Goal: Check status: Check status

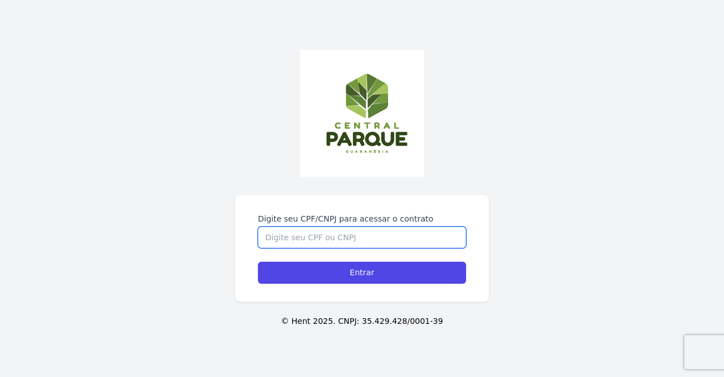
click at [332, 240] on input "Digite seu CPF/CNPJ para acessar o contrato" at bounding box center [362, 237] width 208 height 21
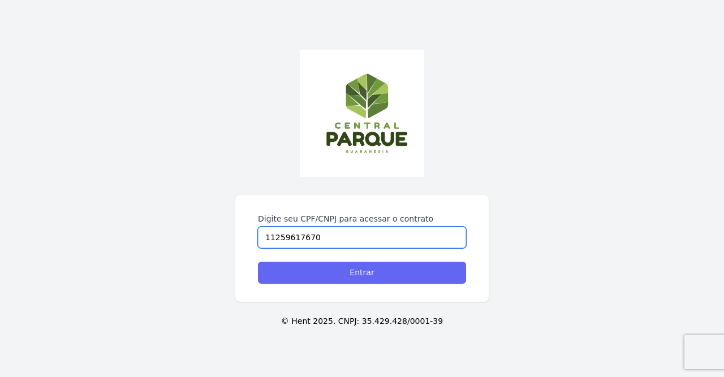
type input "11259617670"
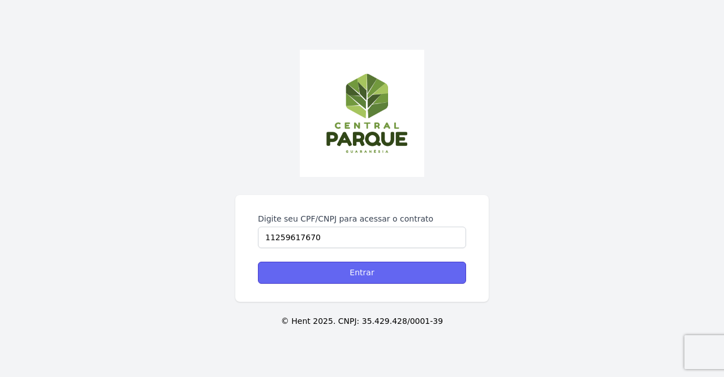
click at [336, 273] on input "Entrar" at bounding box center [362, 273] width 208 height 22
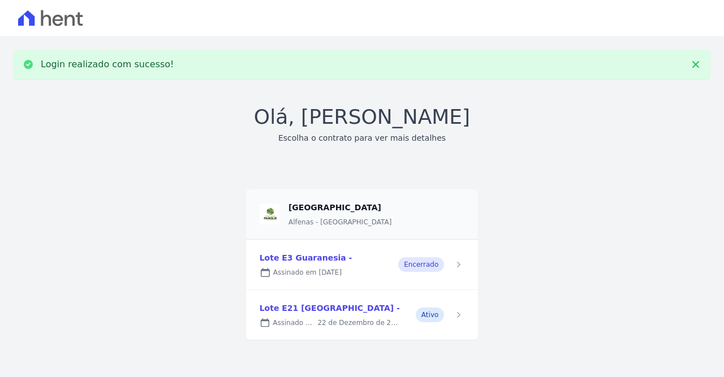
click at [323, 306] on link at bounding box center [362, 315] width 232 height 50
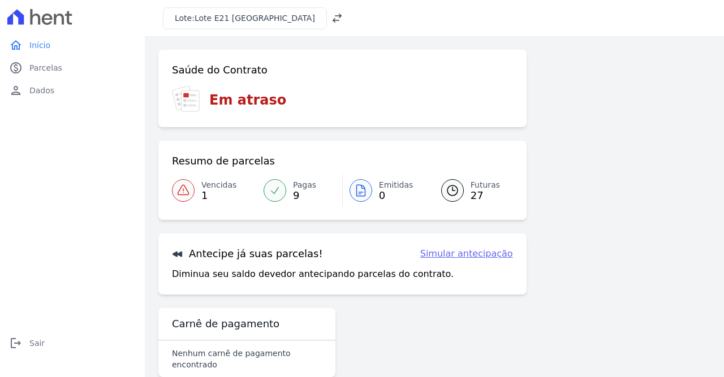
click at [205, 186] on span "Vencidas" at bounding box center [218, 185] width 35 height 12
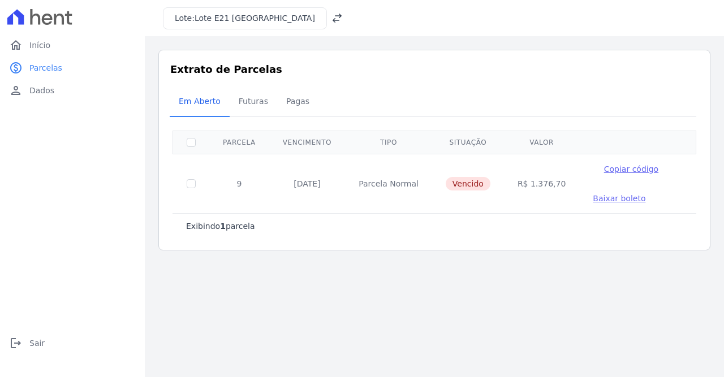
click at [593, 200] on span "Baixar boleto" at bounding box center [619, 198] width 53 height 9
click at [253, 101] on span "Futuras" at bounding box center [253, 101] width 43 height 23
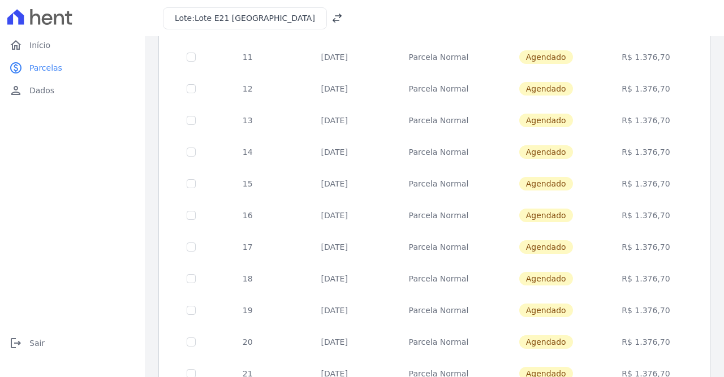
scroll to position [434, 0]
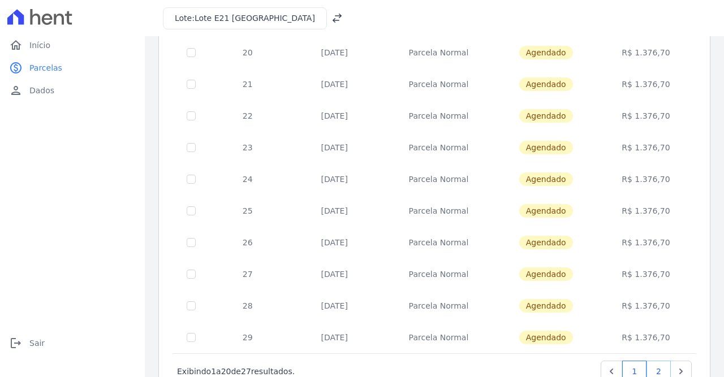
click at [659, 367] on link "2" at bounding box center [658, 371] width 24 height 21
